Goal: Obtain resource: Download file/media

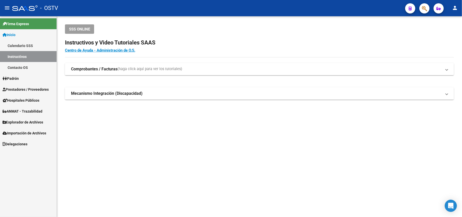
click at [19, 80] on span "Padrón" at bounding box center [11, 79] width 16 height 6
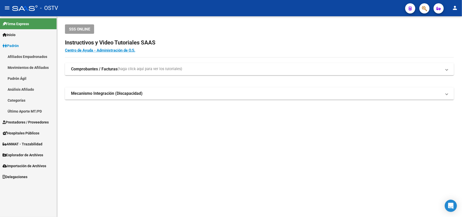
click at [30, 120] on span "Prestadores / Proveedores" at bounding box center [26, 122] width 46 height 6
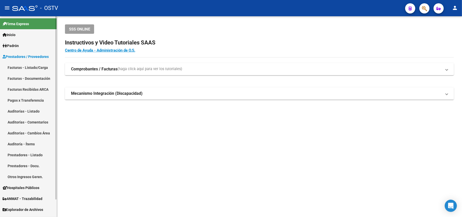
click at [26, 65] on link "Facturas - Listado/Carga" at bounding box center [28, 67] width 57 height 11
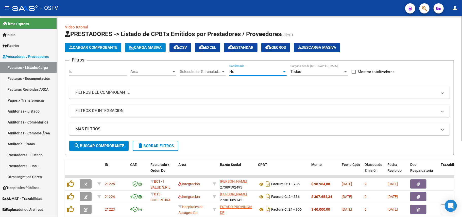
click at [249, 71] on div "No" at bounding box center [255, 71] width 53 height 5
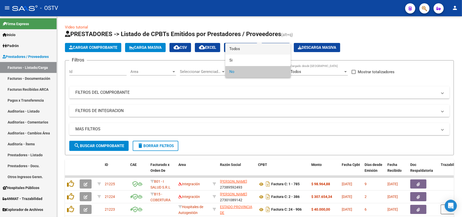
click at [250, 48] on span "Todos" at bounding box center [257, 48] width 57 height 11
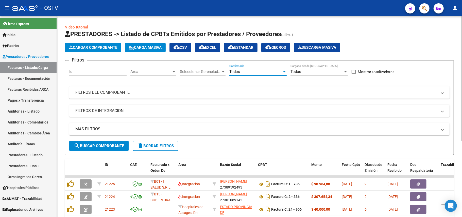
click at [113, 96] on mat-expansion-panel-header "FILTROS DEL COMPROBANTE" at bounding box center [259, 92] width 380 height 12
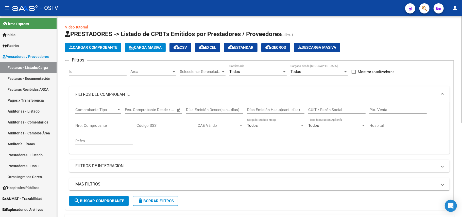
click at [186, 97] on mat-expansion-panel-header "FILTROS DEL COMPROBANTE" at bounding box center [259, 94] width 380 height 16
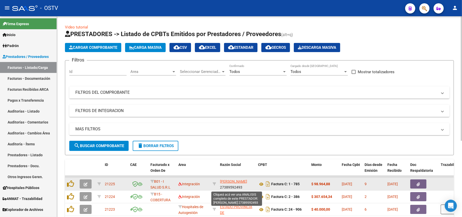
click at [225, 181] on span "[PERSON_NAME]" at bounding box center [233, 181] width 27 height 4
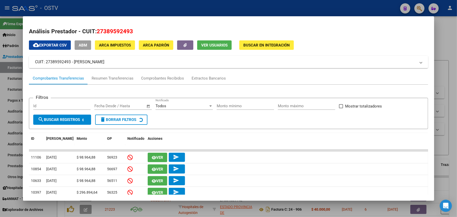
drag, startPoint x: 144, startPoint y: 63, endPoint x: 70, endPoint y: 62, distance: 74.3
click at [70, 62] on mat-panel-title "CUIT: 27389592493 - [PERSON_NAME]" at bounding box center [225, 62] width 381 height 6
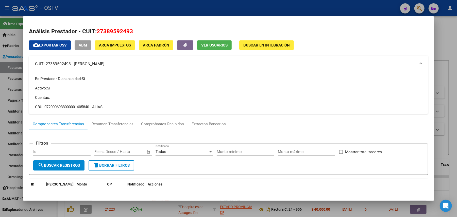
drag, startPoint x: 77, startPoint y: 63, endPoint x: 71, endPoint y: 64, distance: 6.2
click at [71, 64] on mat-panel-title "CUIT: 27389592493 - [PERSON_NAME]" at bounding box center [225, 64] width 381 height 6
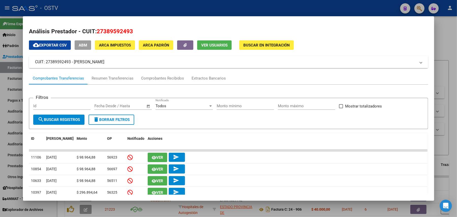
drag, startPoint x: 71, startPoint y: 62, endPoint x: 147, endPoint y: 63, distance: 76.4
click at [147, 63] on mat-panel-title "CUIT: 27389592493 - [PERSON_NAME]" at bounding box center [225, 62] width 381 height 6
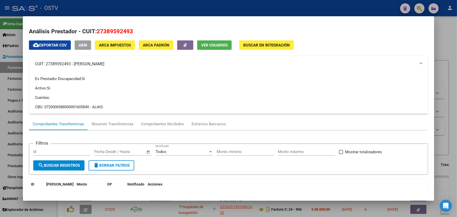
copy mat-panel-title "[PERSON_NAME]"
click at [208, 6] on div at bounding box center [228, 108] width 457 height 217
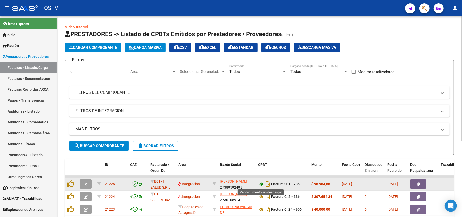
click at [261, 183] on icon at bounding box center [261, 184] width 7 height 6
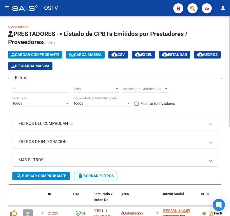
click at [39, 119] on mat-expansion-panel-header "FILTROS DEL COMPROBANTE" at bounding box center [115, 124] width 206 height 12
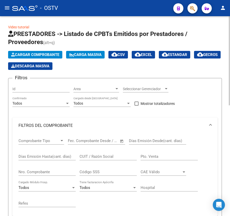
click at [47, 169] on div "Nro. Comprobante" at bounding box center [47, 170] width 57 height 11
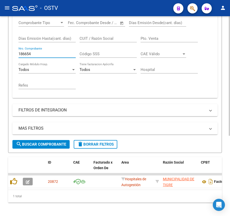
scroll to position [134, 0]
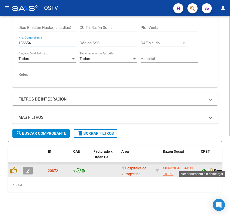
type input "186654"
click at [207, 168] on icon at bounding box center [204, 171] width 7 height 6
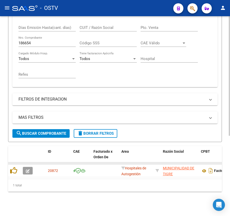
scroll to position [101, 0]
